Goal: Contribute content

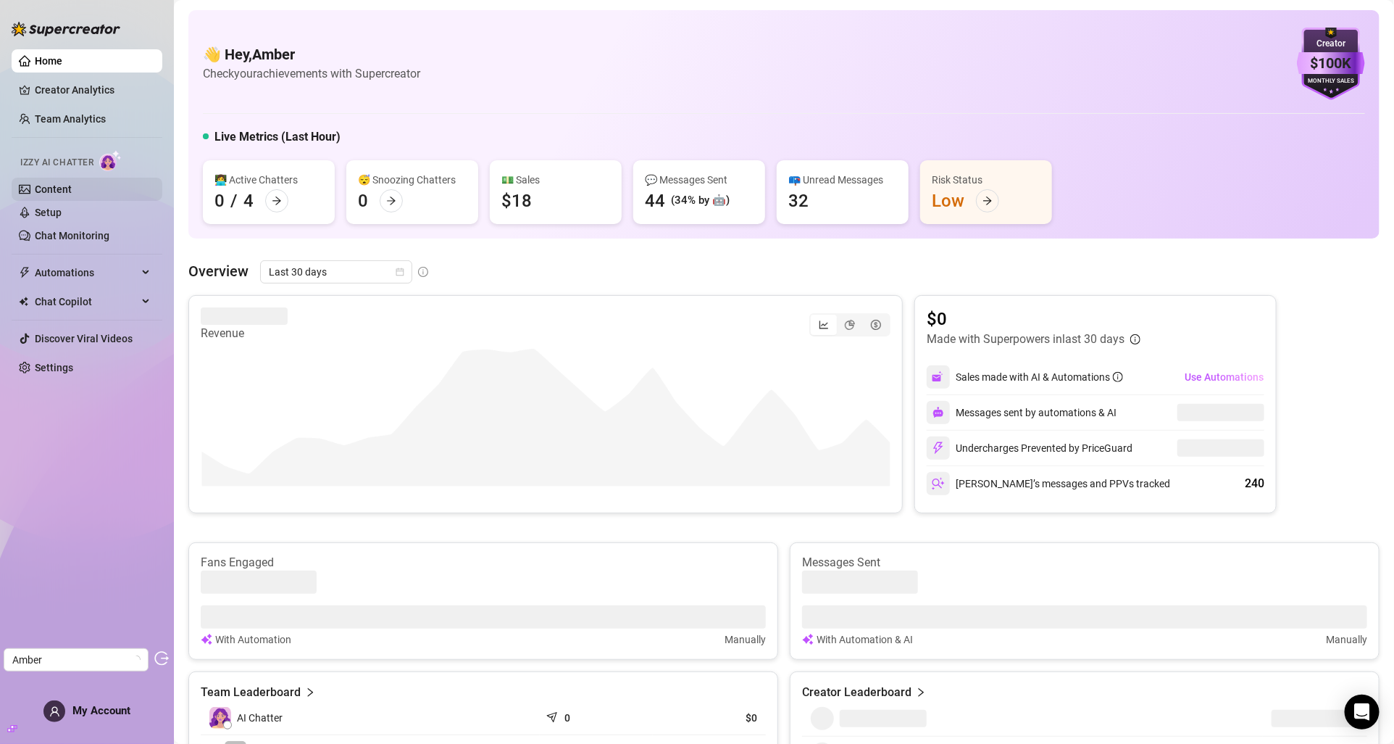
click at [66, 188] on link "Content" at bounding box center [53, 189] width 37 height 12
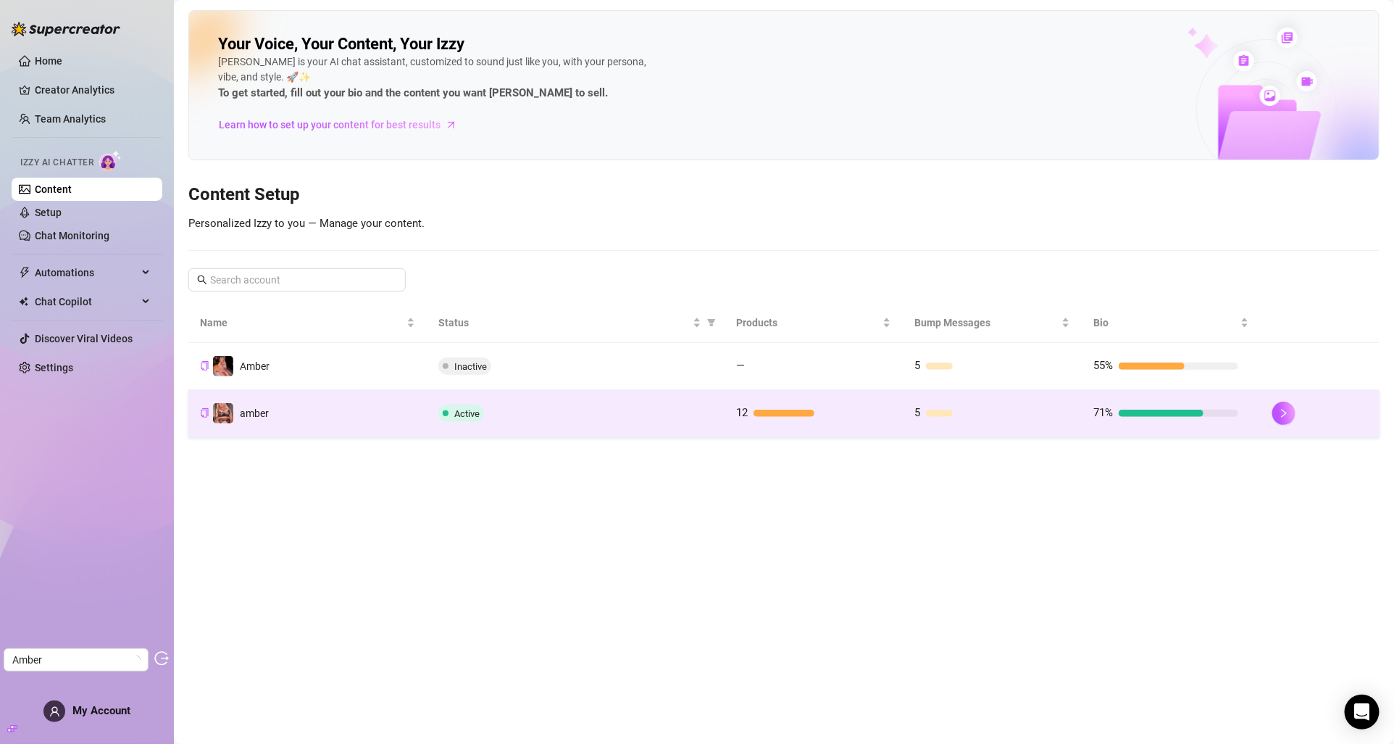
click at [388, 411] on td "amber" at bounding box center [307, 413] width 238 height 47
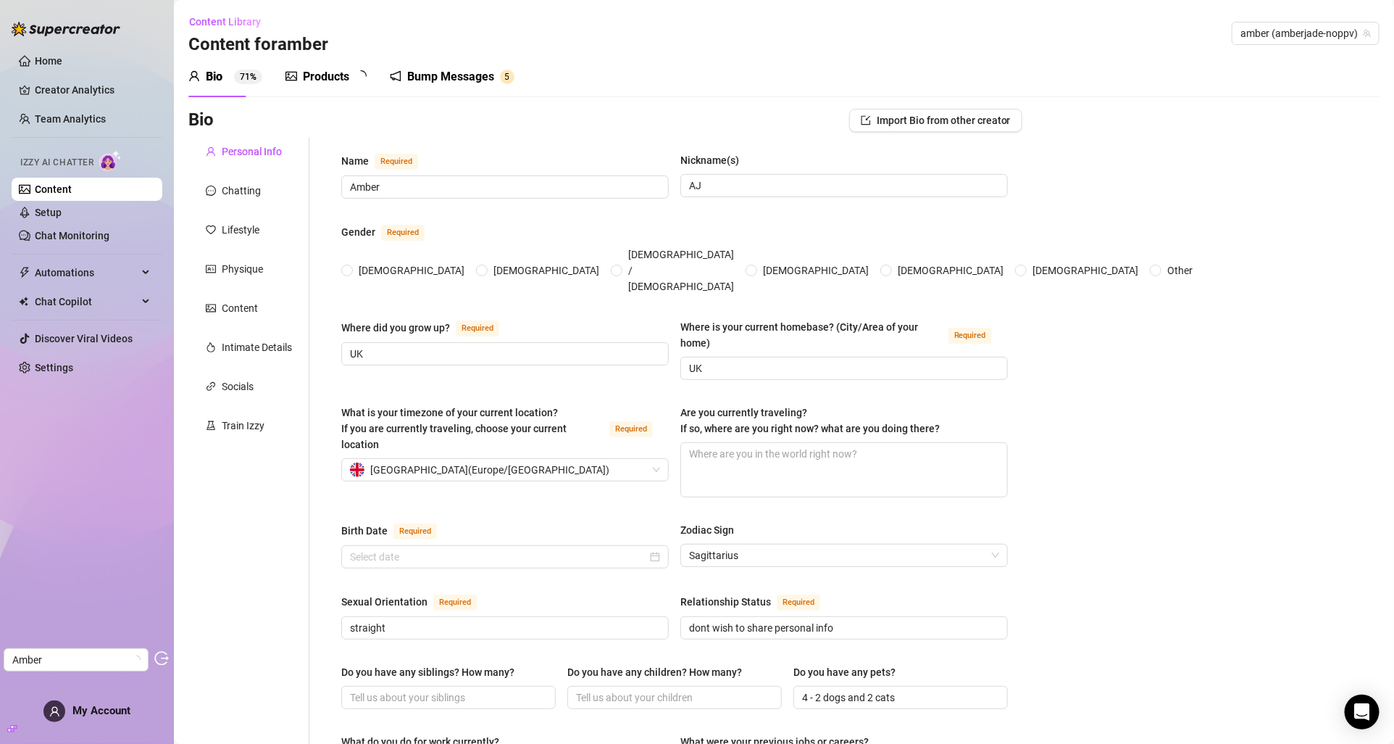
radio input "true"
type input "[DATE]"
click at [256, 425] on div "Train Izzy" at bounding box center [243, 425] width 43 height 16
